Goal: Information Seeking & Learning: Find specific fact

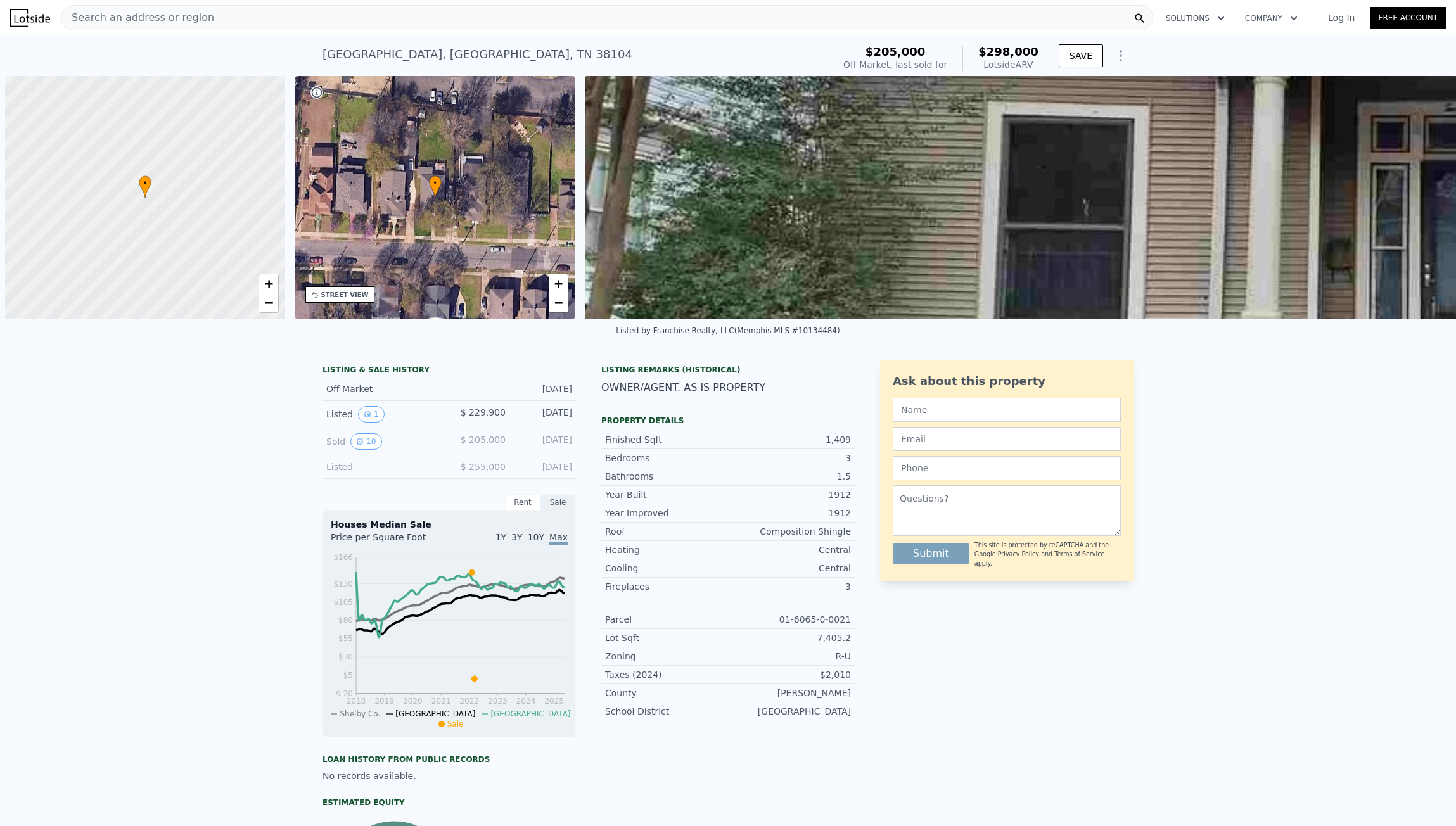
click at [168, 24] on div "Search an address or region" at bounding box center [137, 17] width 153 height 24
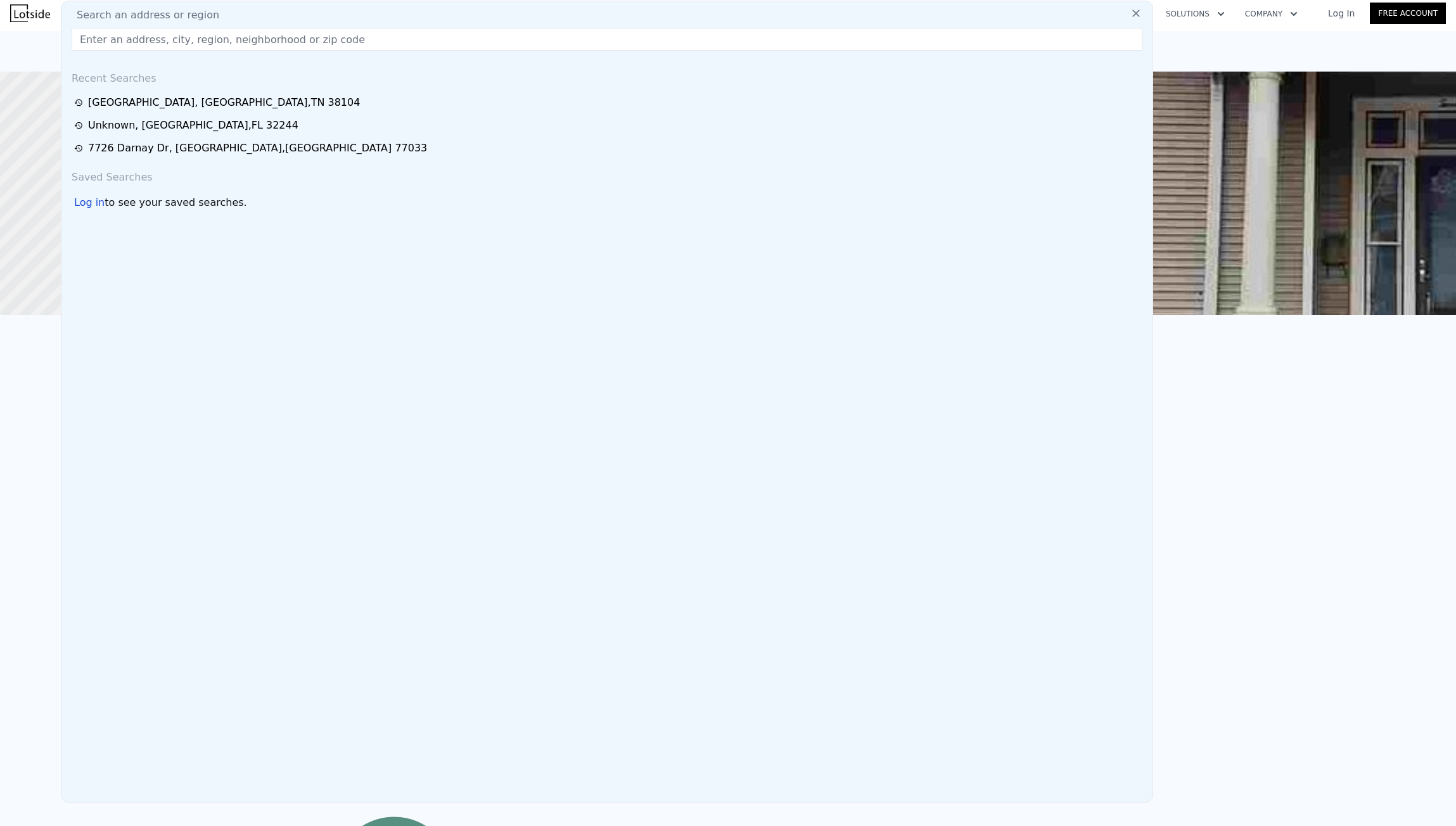
click at [169, 49] on input "text" at bounding box center [607, 40] width 1070 height 23
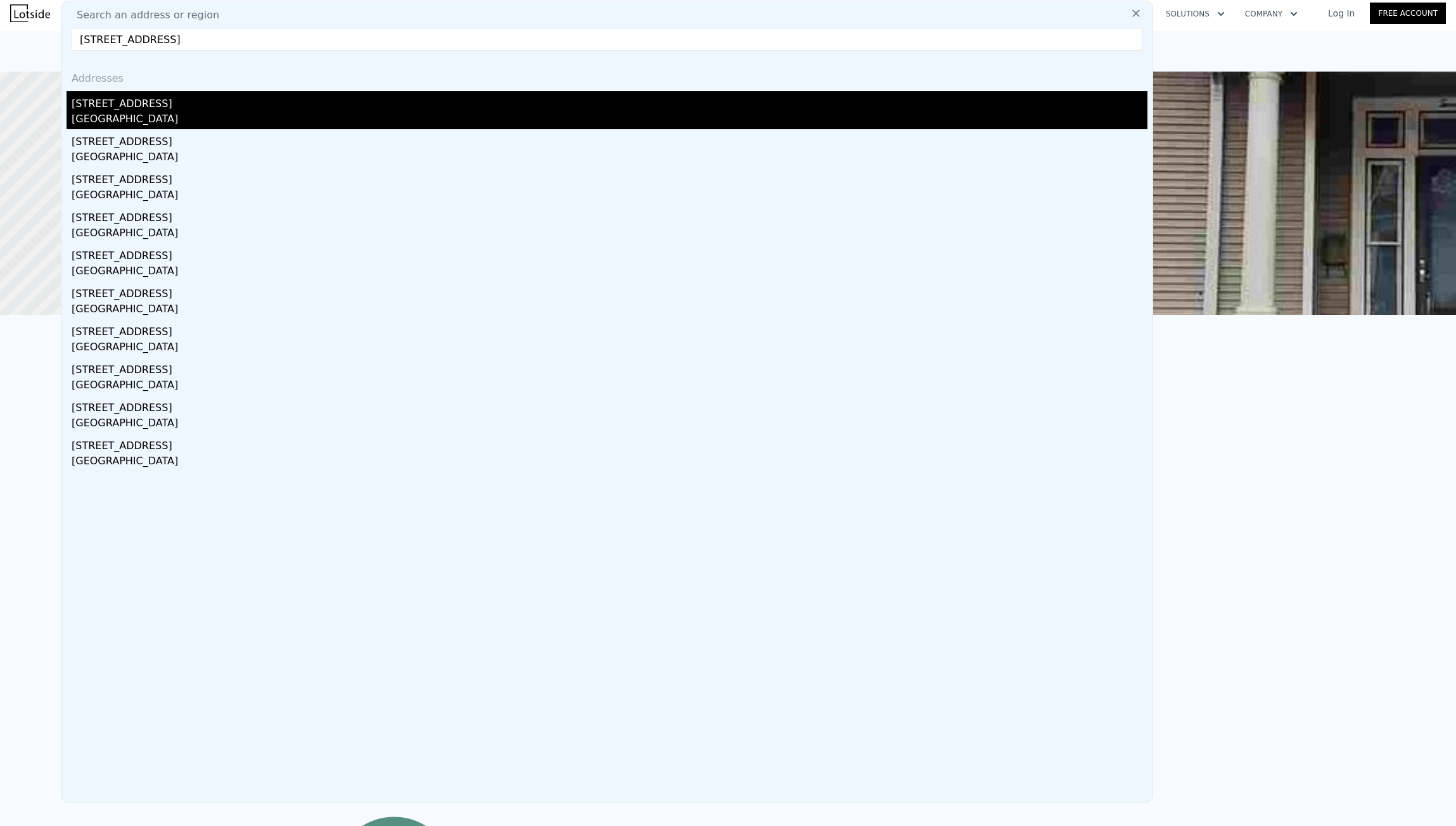
type input "11824 N Thunderbird Rd, Sun City, AZ 85351"
click at [178, 105] on div "11824 N Thunderbird Rd" at bounding box center [609, 101] width 1075 height 21
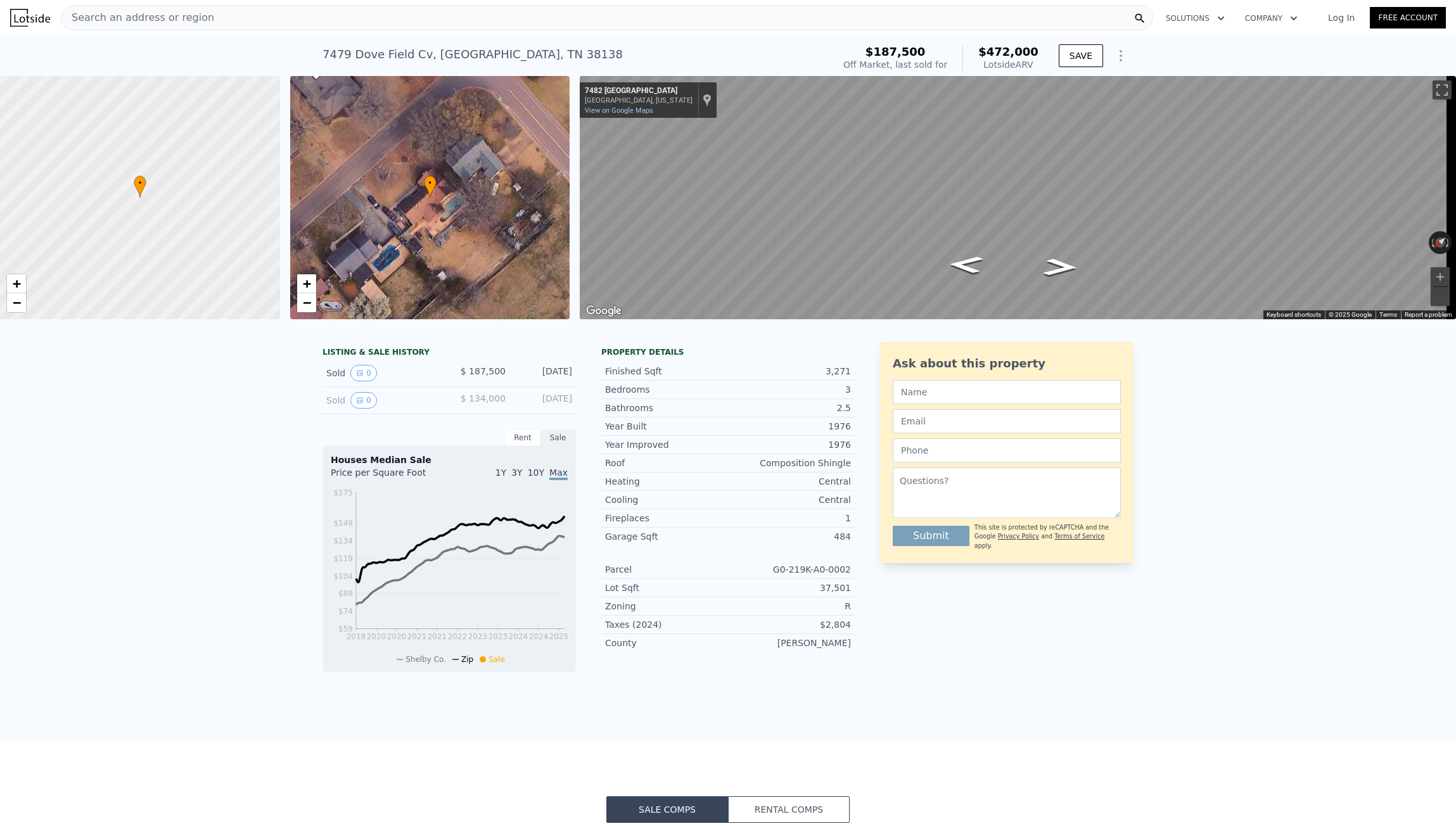
click at [194, 19] on span "Search an address or region" at bounding box center [137, 17] width 153 height 15
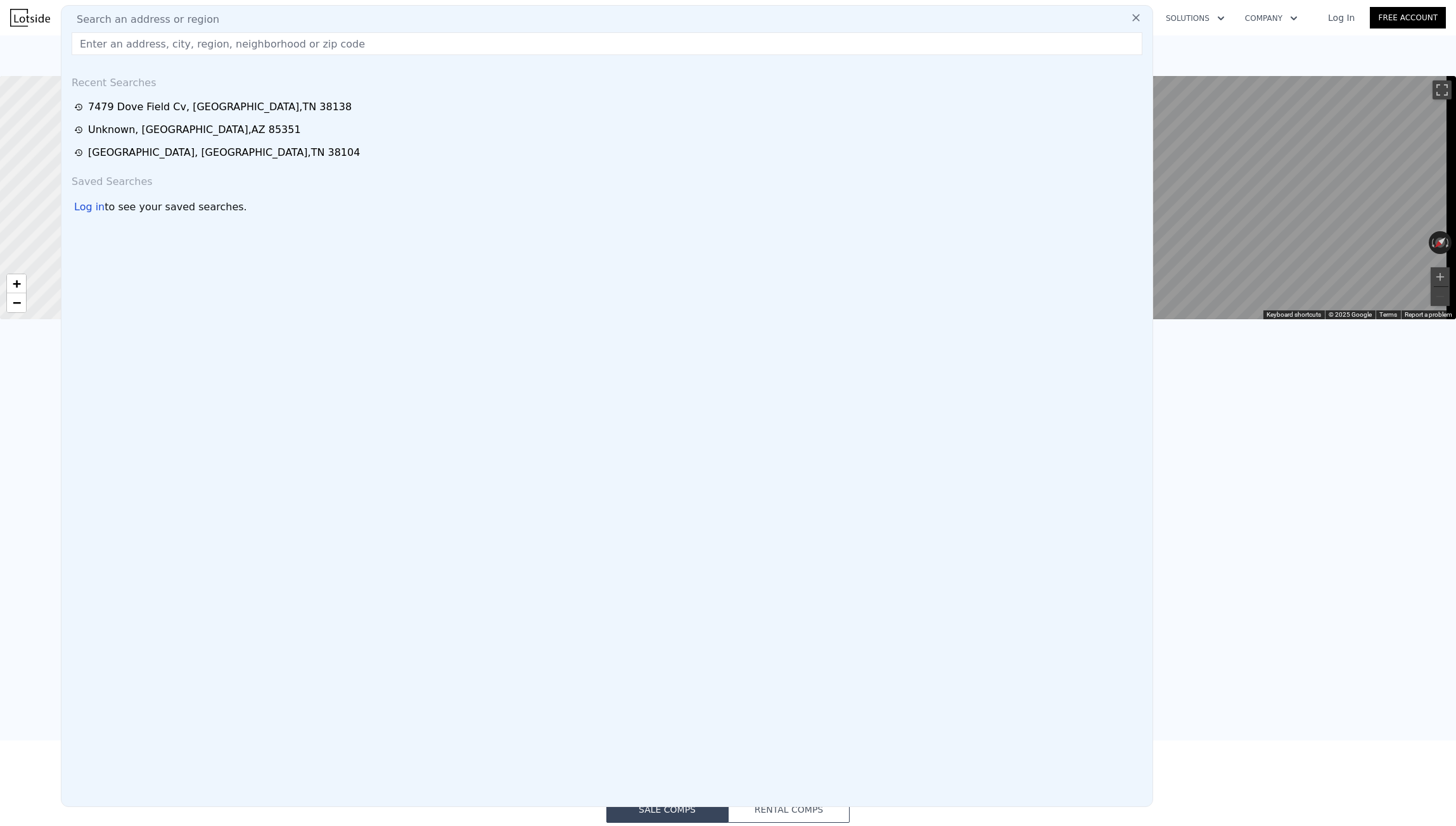
click at [187, 37] on input "text" at bounding box center [607, 44] width 1070 height 23
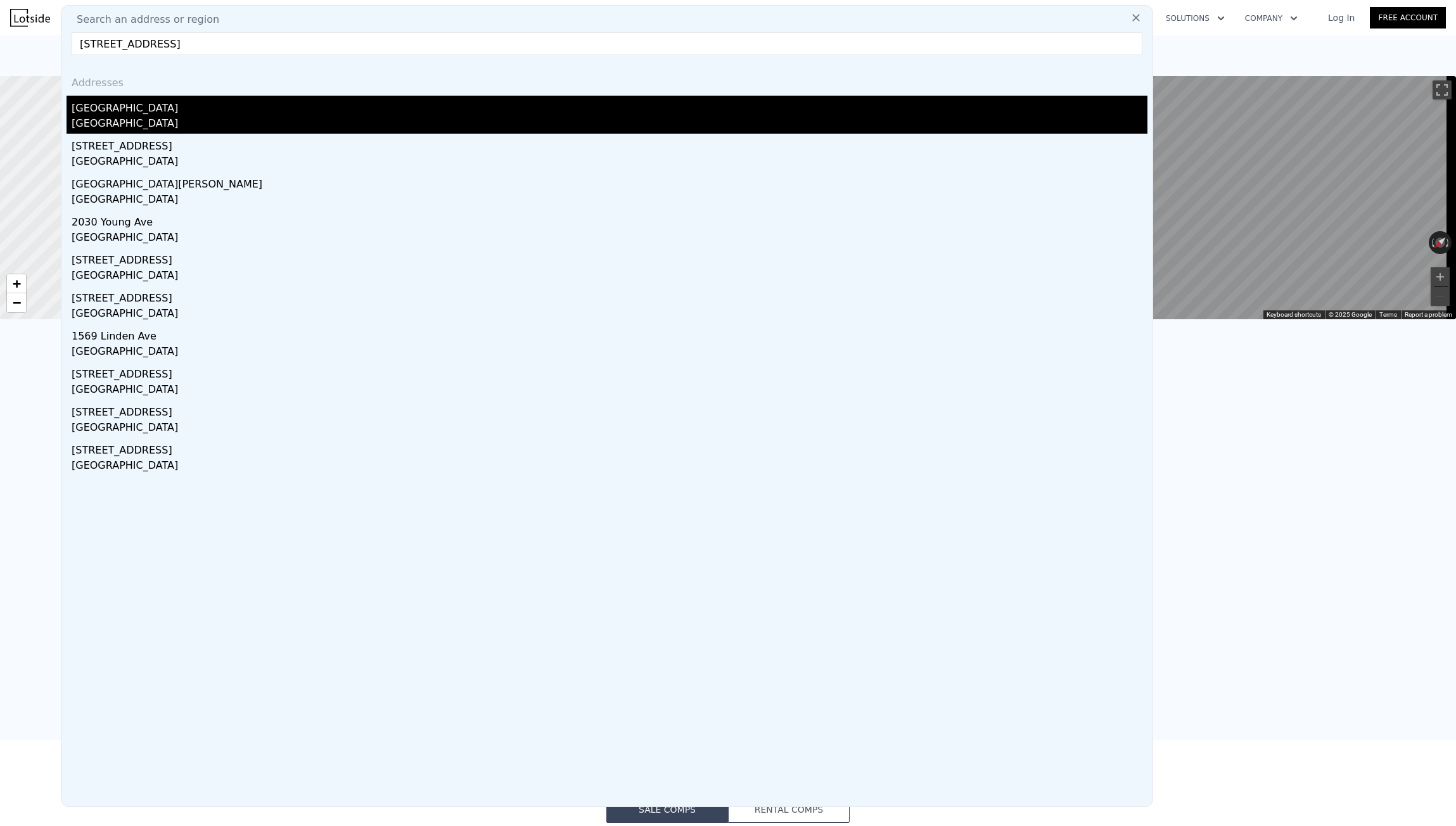
type input "[STREET_ADDRESS]"
click at [163, 102] on div "[GEOGRAPHIC_DATA]" at bounding box center [609, 106] width 1075 height 21
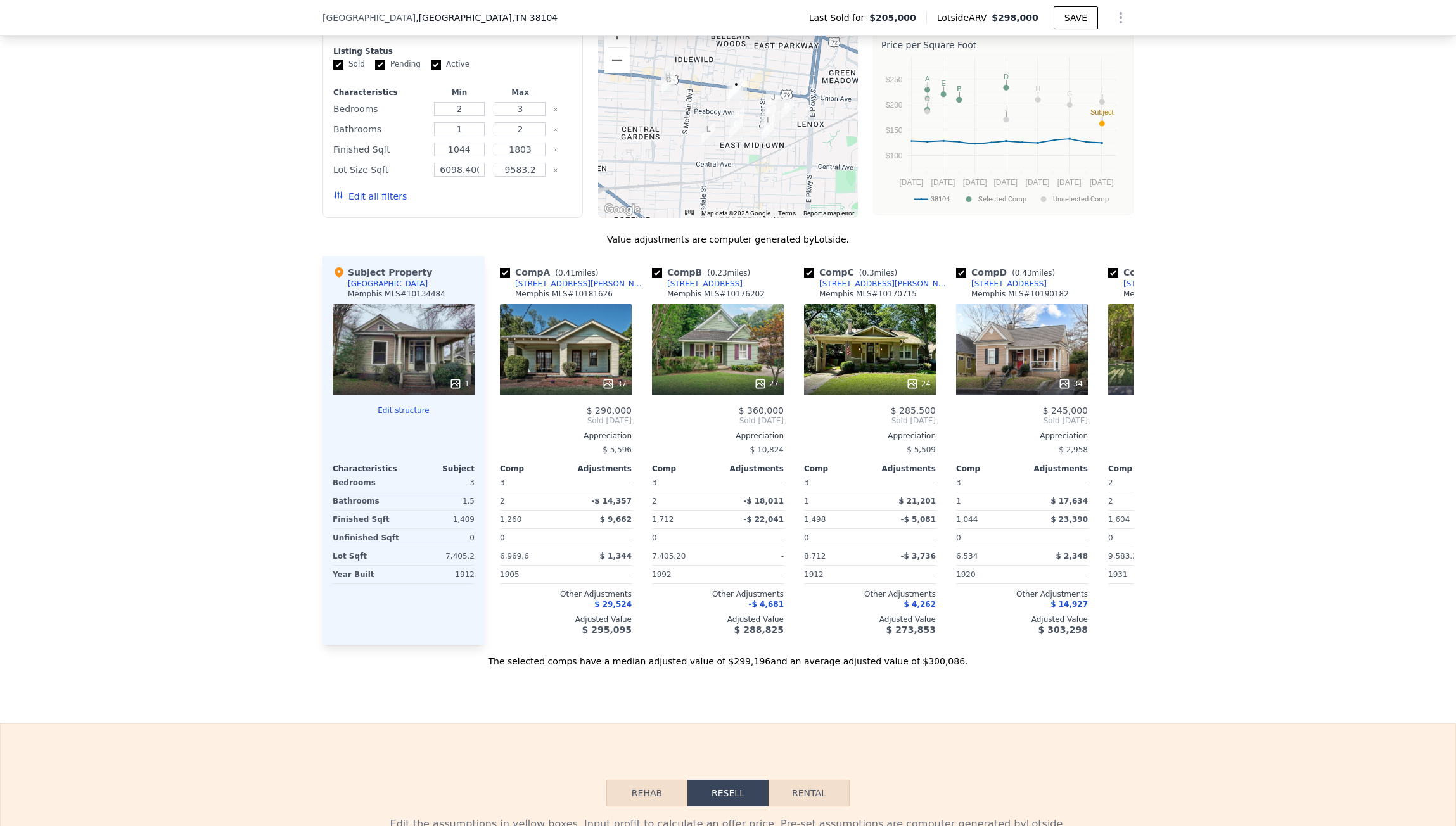
scroll to position [1136, 0]
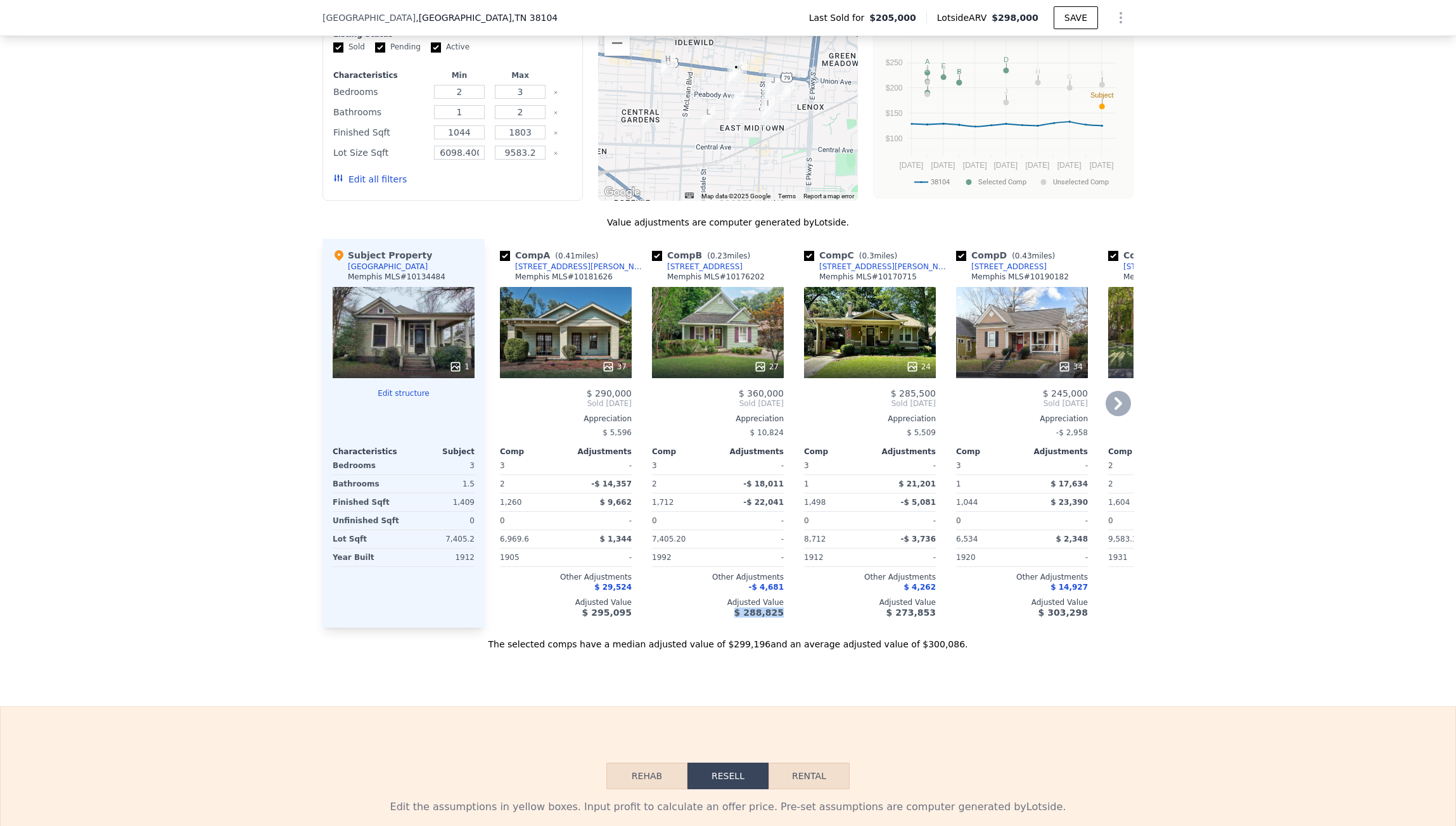
drag, startPoint x: 698, startPoint y: 635, endPoint x: 788, endPoint y: 643, distance: 90.4
click at [788, 628] on div "Comp A ( 0.41 miles) [STREET_ADDRESS][GEOGRAPHIC_DATA][PERSON_NAME] # 10181626 …" at bounding box center [809, 433] width 648 height 389
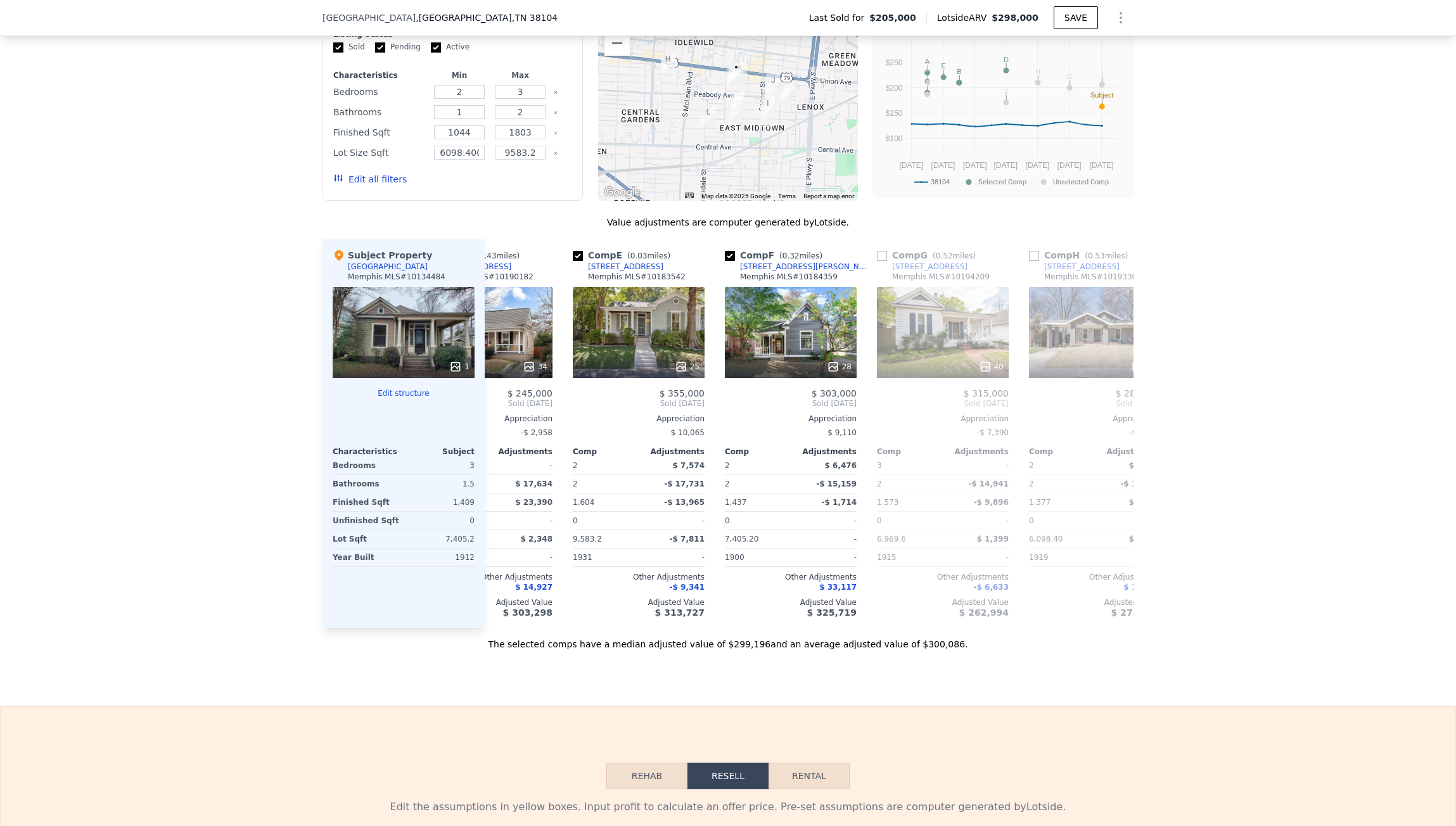
scroll to position [0, 520]
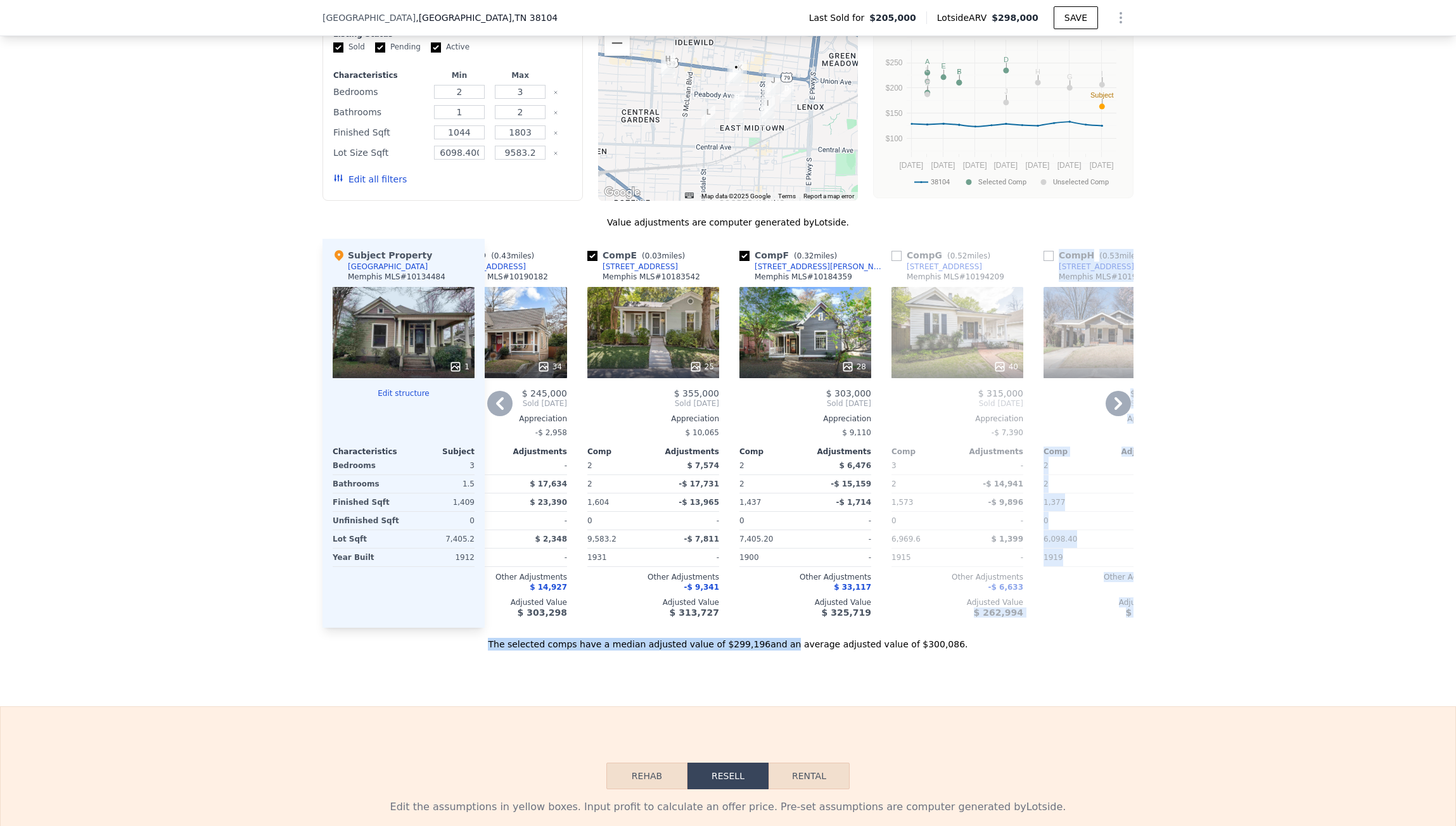
drag, startPoint x: 781, startPoint y: 654, endPoint x: 966, endPoint y: 646, distance: 185.2
click at [966, 646] on div "Value adjustments are computer generated by Lotside . Subject Property [STREET_…" at bounding box center [728, 434] width 811 height 434
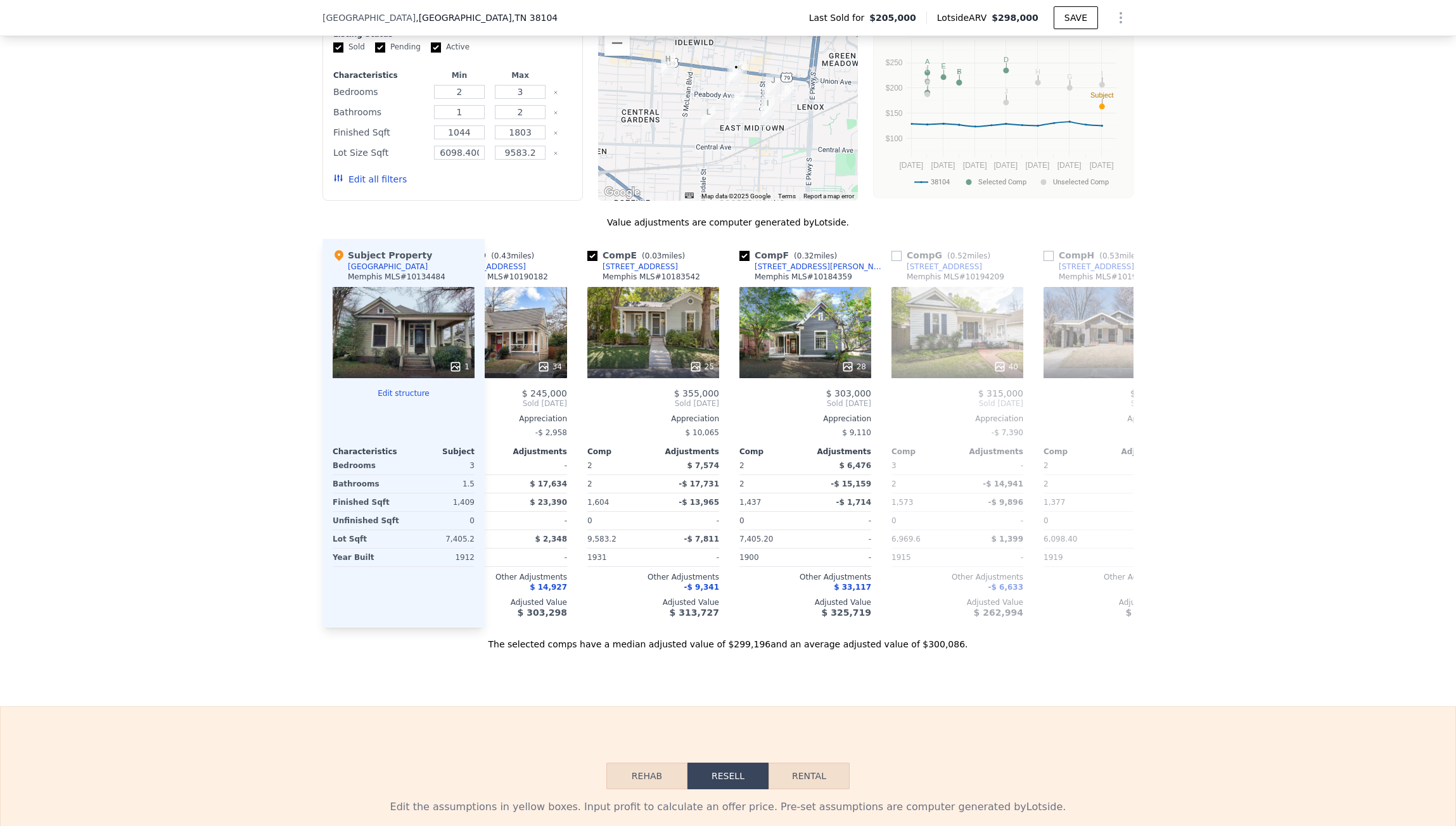
click at [895, 651] on div "The selected comps have a median adjusted value of $299,196 and an average adju…" at bounding box center [728, 639] width 811 height 23
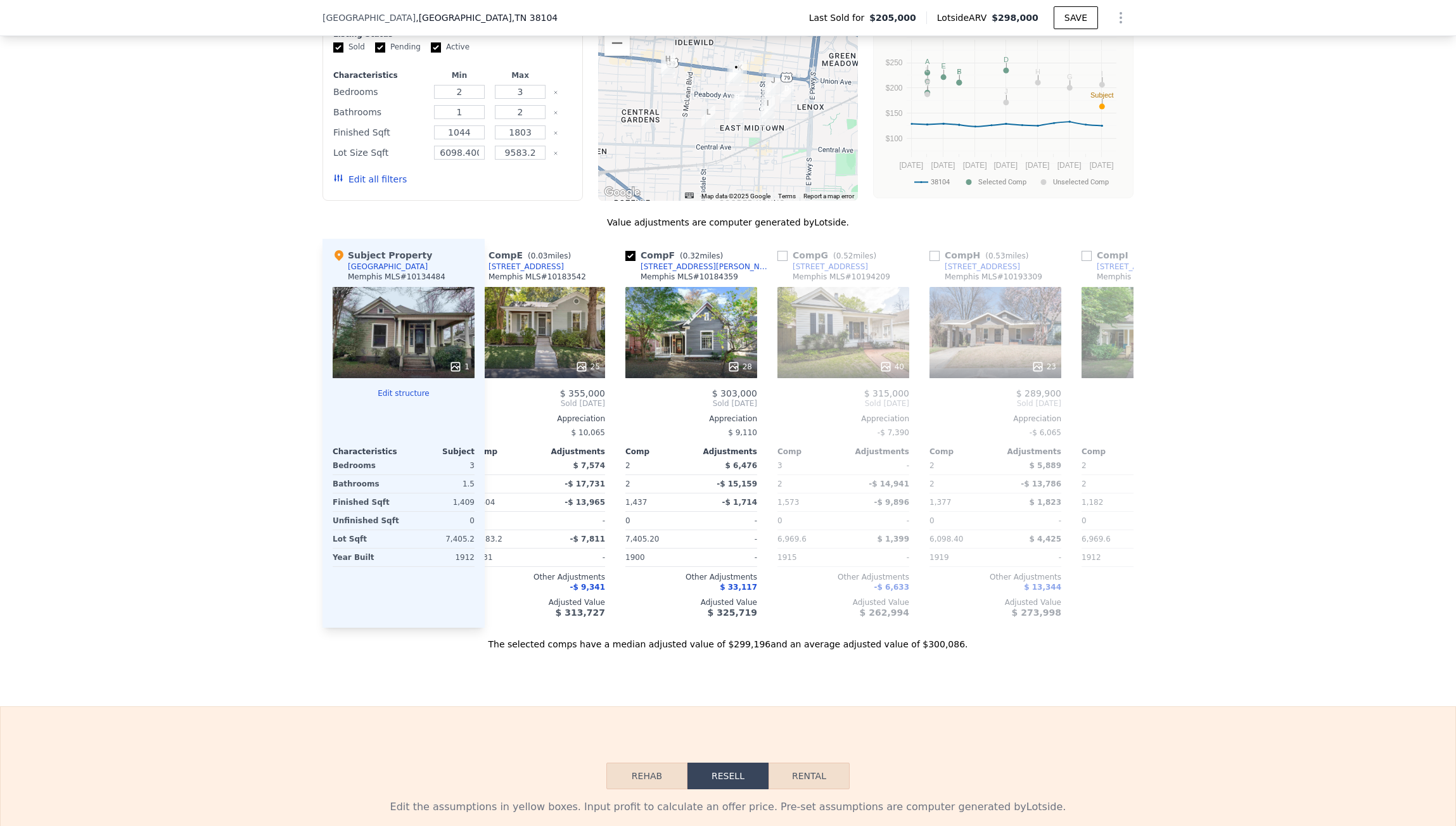
scroll to position [0, 633]
click at [903, 608] on div "Adjusted Value" at bounding box center [845, 602] width 132 height 10
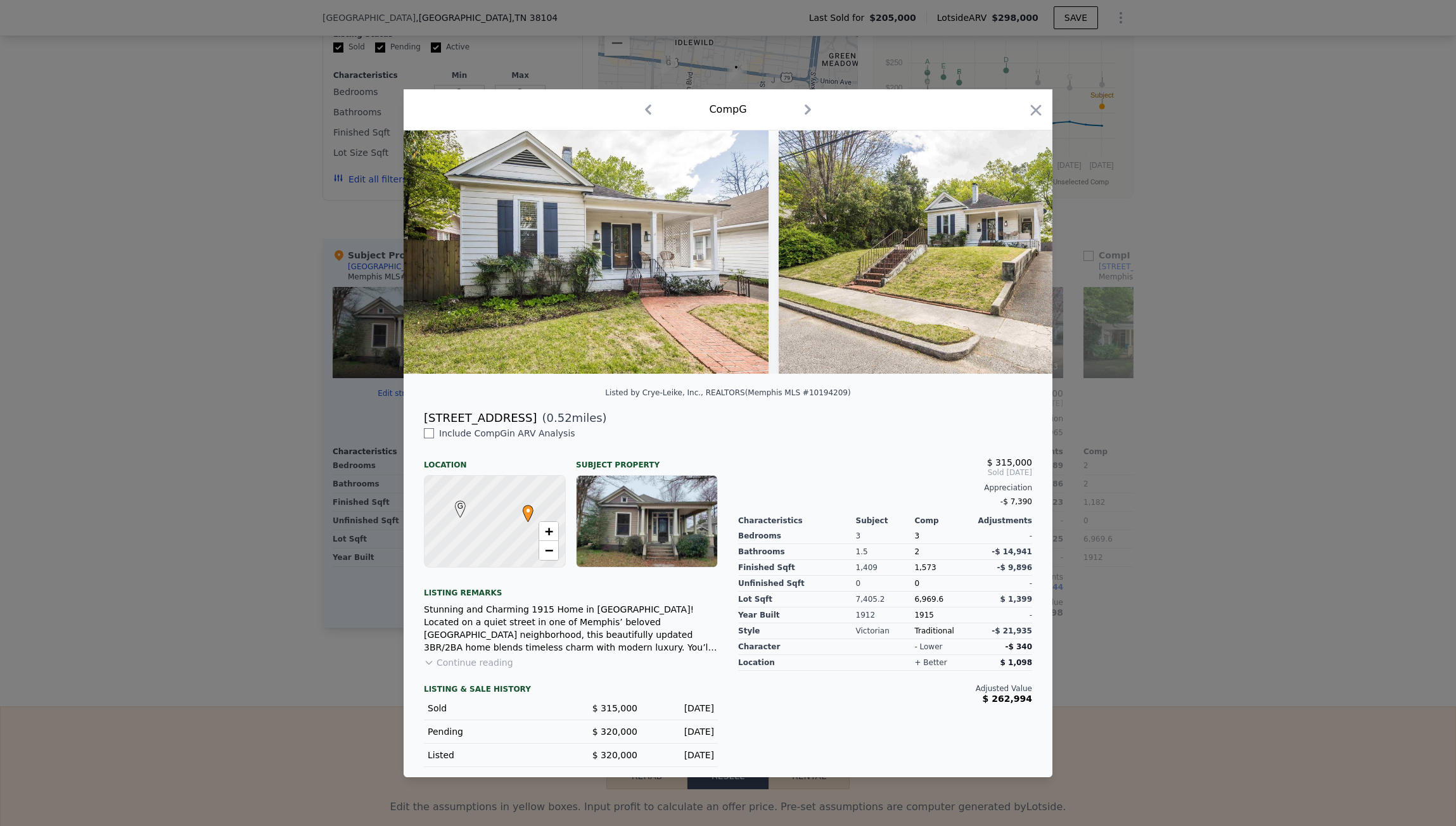
click at [1149, 600] on div at bounding box center [728, 413] width 1456 height 826
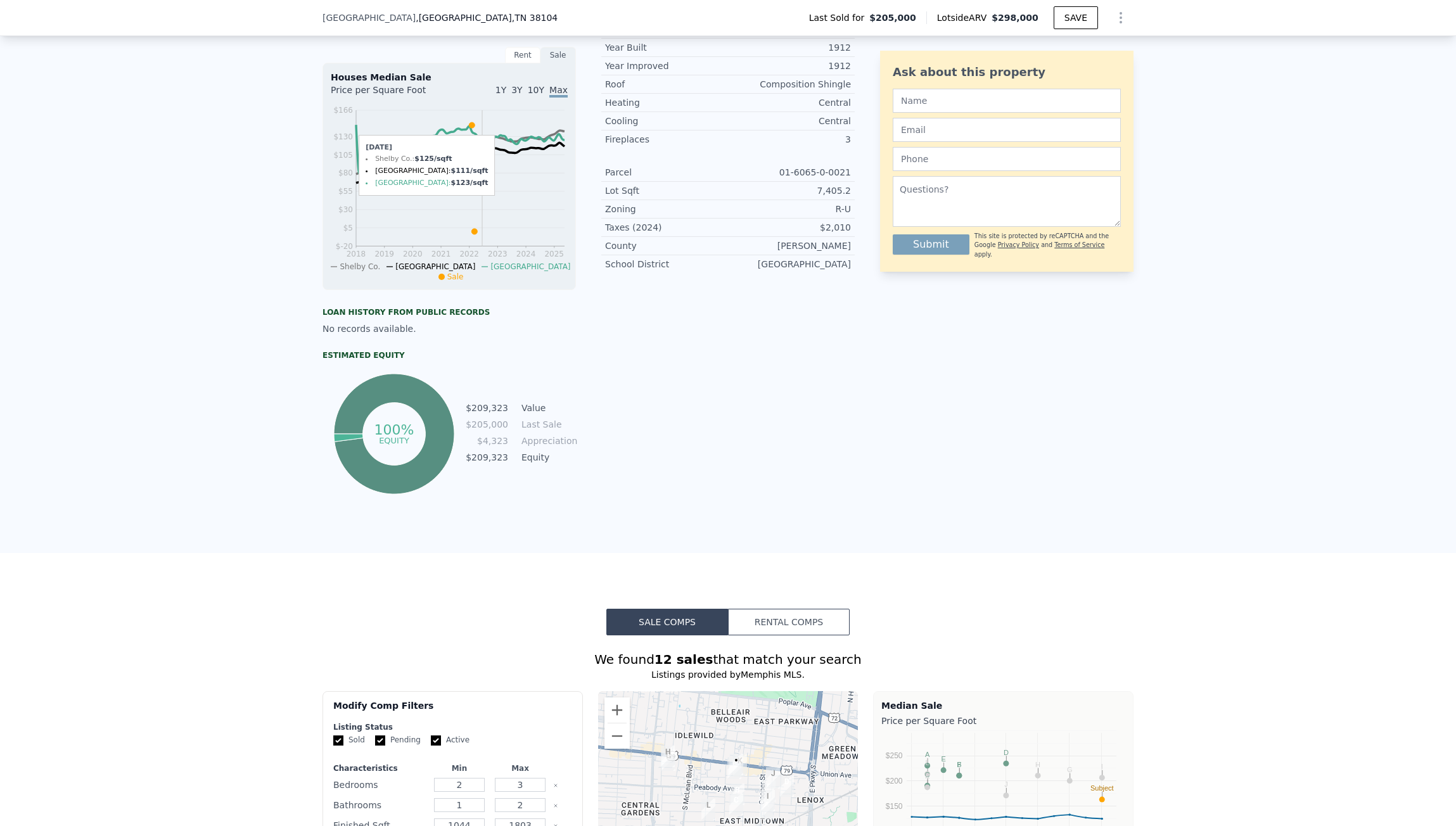
scroll to position [444, 0]
